Goal: Information Seeking & Learning: Learn about a topic

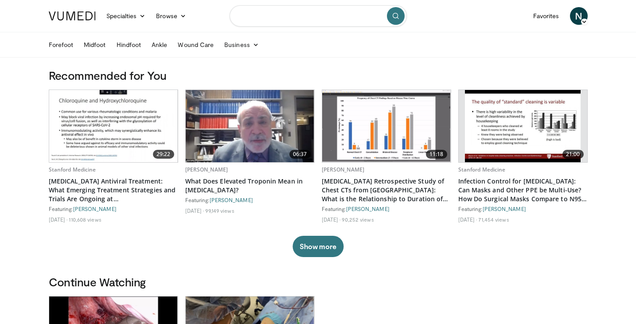
click at [291, 16] on input "Search topics, interventions" at bounding box center [318, 15] width 177 height 21
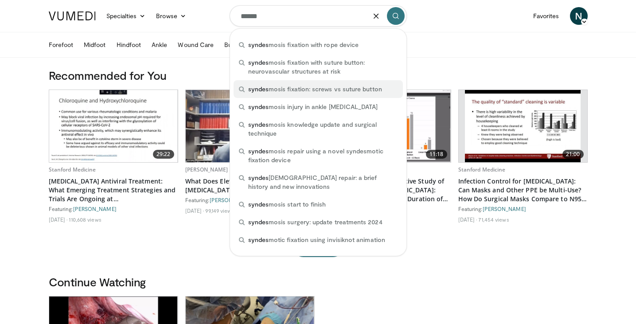
click at [341, 89] on span "syndes mosis fixation: screws vs suture button" at bounding box center [315, 89] width 134 height 9
type input "**********"
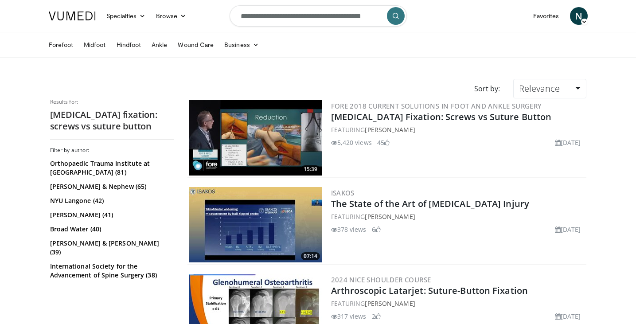
click at [285, 136] on img at bounding box center [255, 137] width 133 height 75
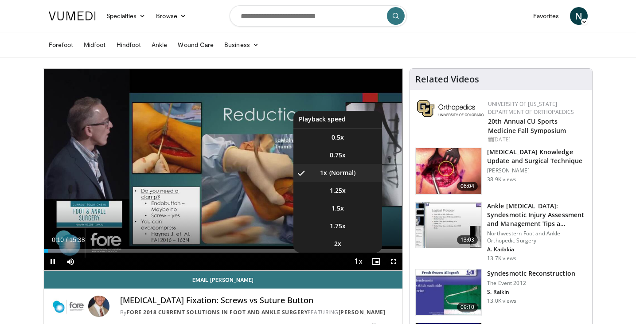
click at [362, 260] on span "Video Player" at bounding box center [358, 262] width 12 height 18
click at [344, 239] on li "2x" at bounding box center [337, 244] width 89 height 18
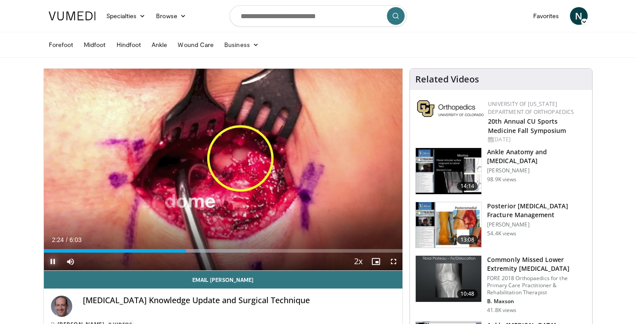
click at [51, 264] on span "Video Player" at bounding box center [53, 262] width 18 height 18
click at [265, 17] on input "Search topics, interventions" at bounding box center [318, 15] width 177 height 21
type input "**********"
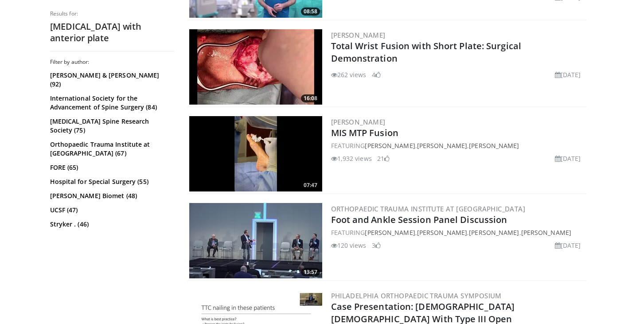
scroll to position [244, 0]
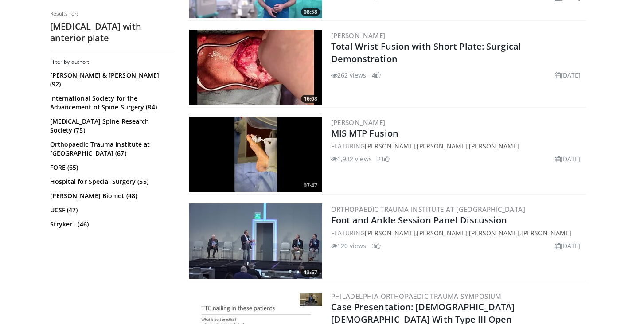
click at [297, 155] on img at bounding box center [255, 154] width 133 height 75
